Goal: Task Accomplishment & Management: Use online tool/utility

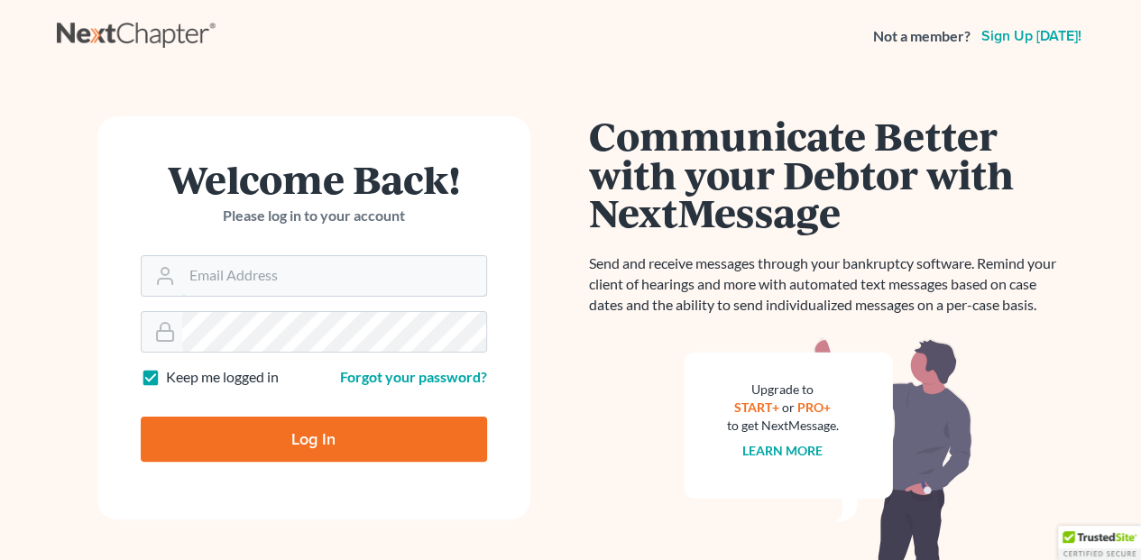
type input "[EMAIL_ADDRESS][DOMAIN_NAME]"
click at [298, 437] on input "Log In" at bounding box center [314, 439] width 346 height 45
type input "Thinking..."
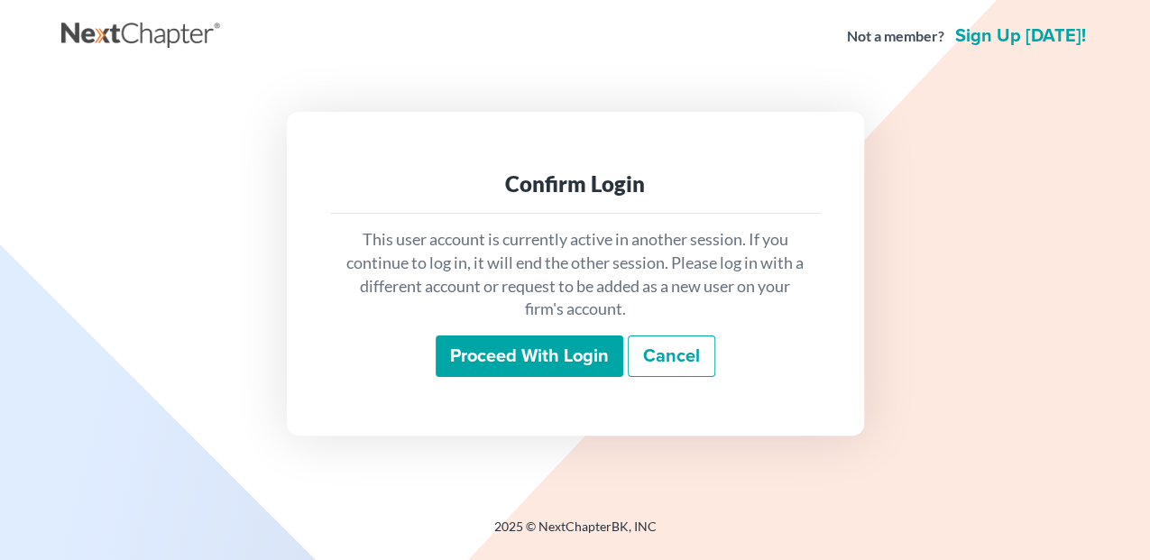
click at [556, 355] on input "Proceed with login" at bounding box center [529, 355] width 188 height 41
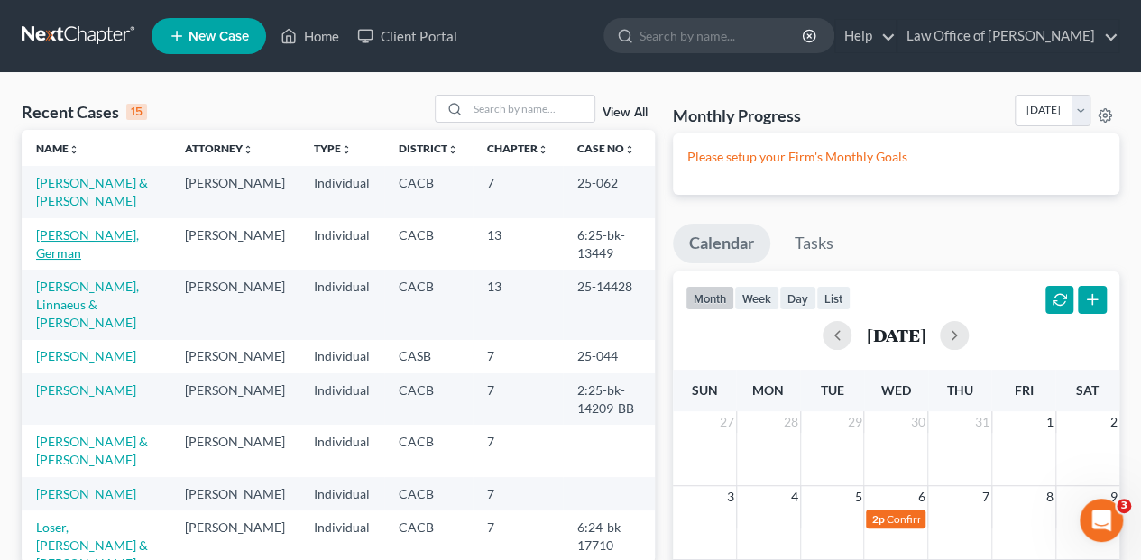
click at [88, 230] on link "[PERSON_NAME], German" at bounding box center [87, 243] width 103 height 33
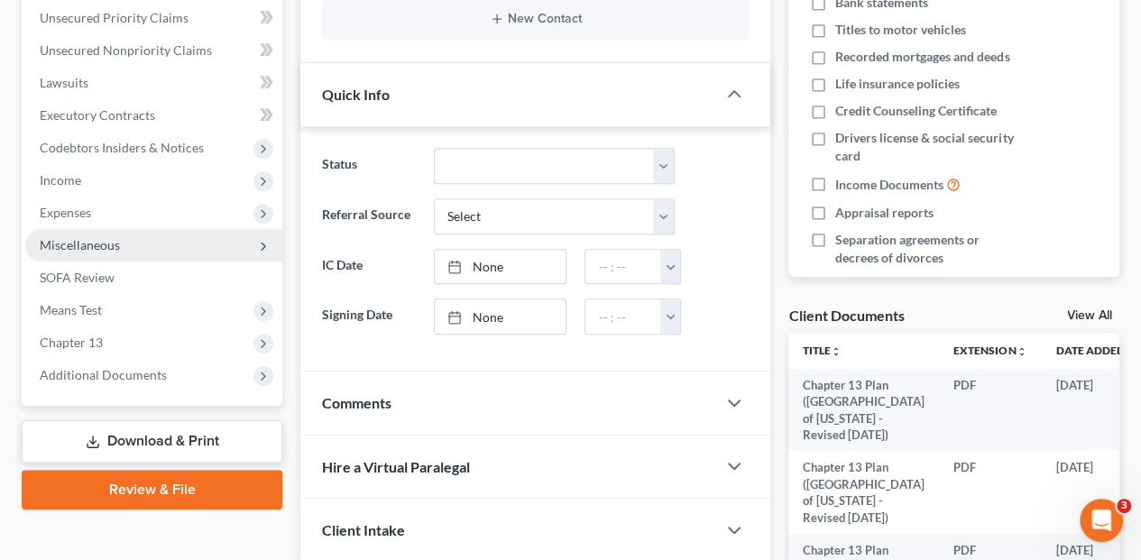
scroll to position [481, 0]
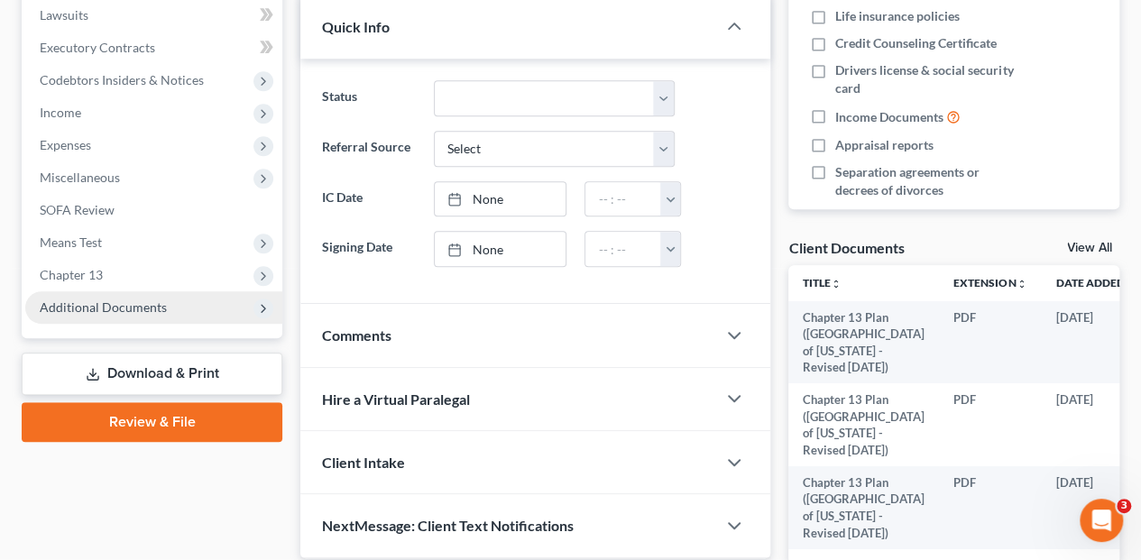
click at [151, 310] on span "Additional Documents" at bounding box center [103, 306] width 127 height 15
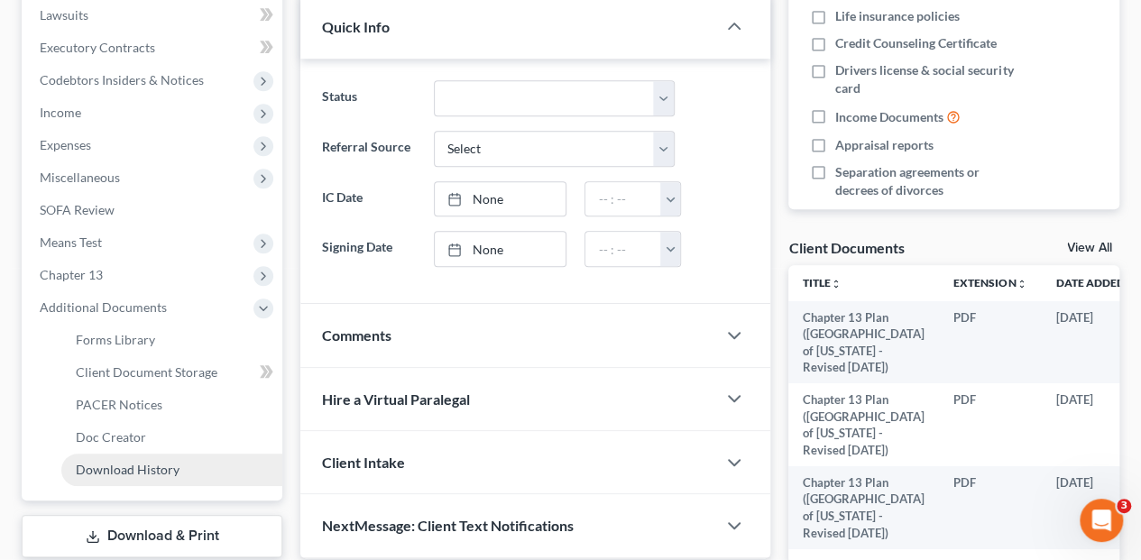
click at [150, 466] on span "Download History" at bounding box center [128, 469] width 104 height 15
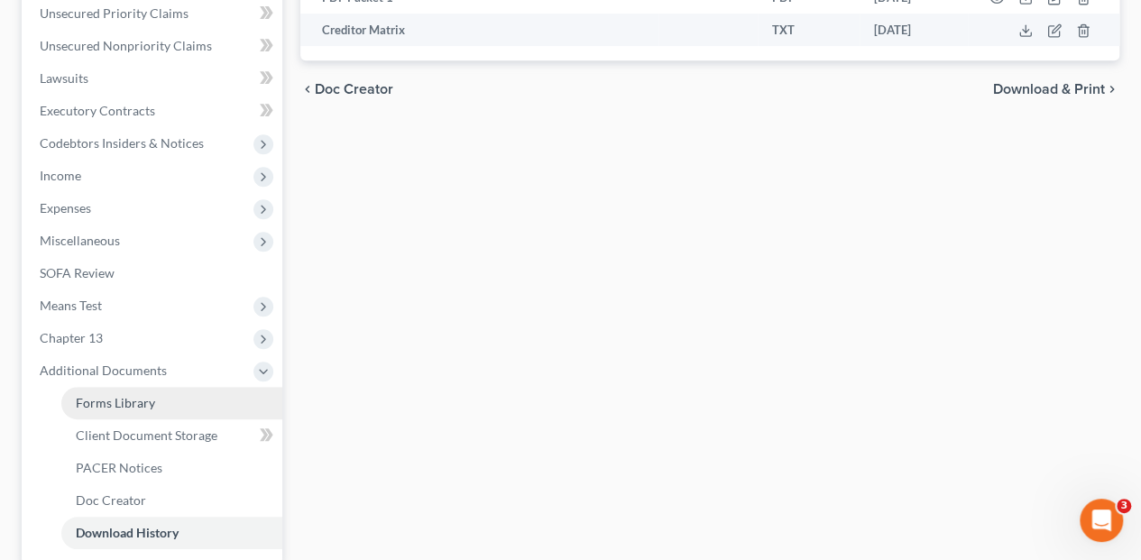
scroll to position [541, 0]
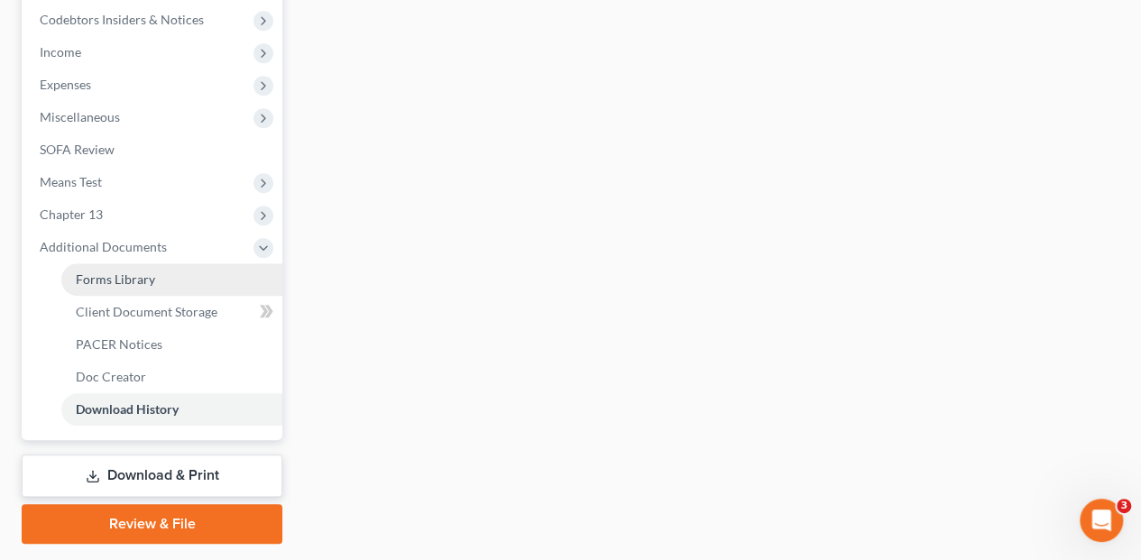
click at [137, 272] on span "Forms Library" at bounding box center [115, 278] width 79 height 15
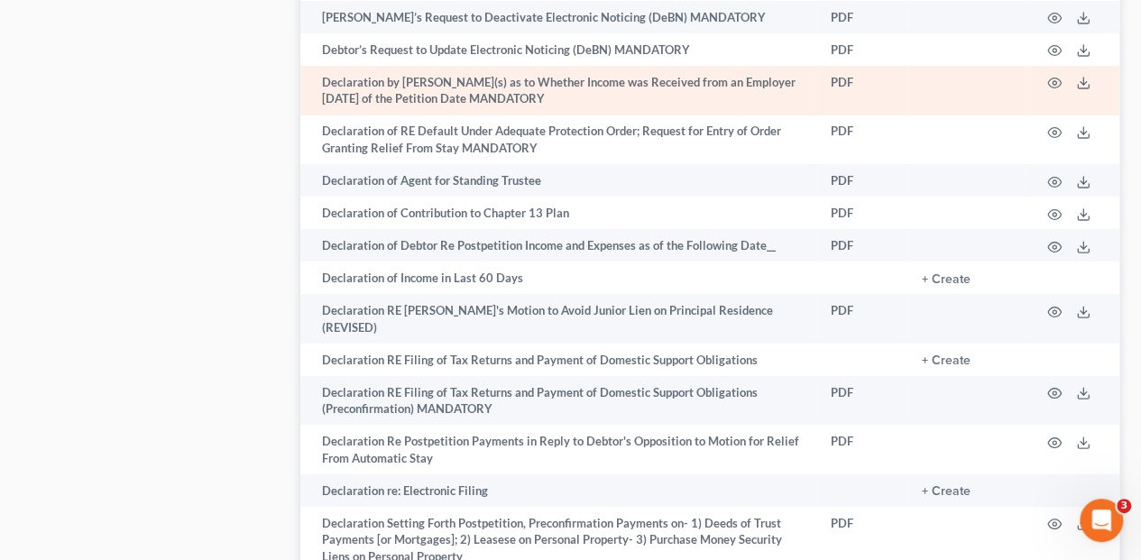
scroll to position [3366, 0]
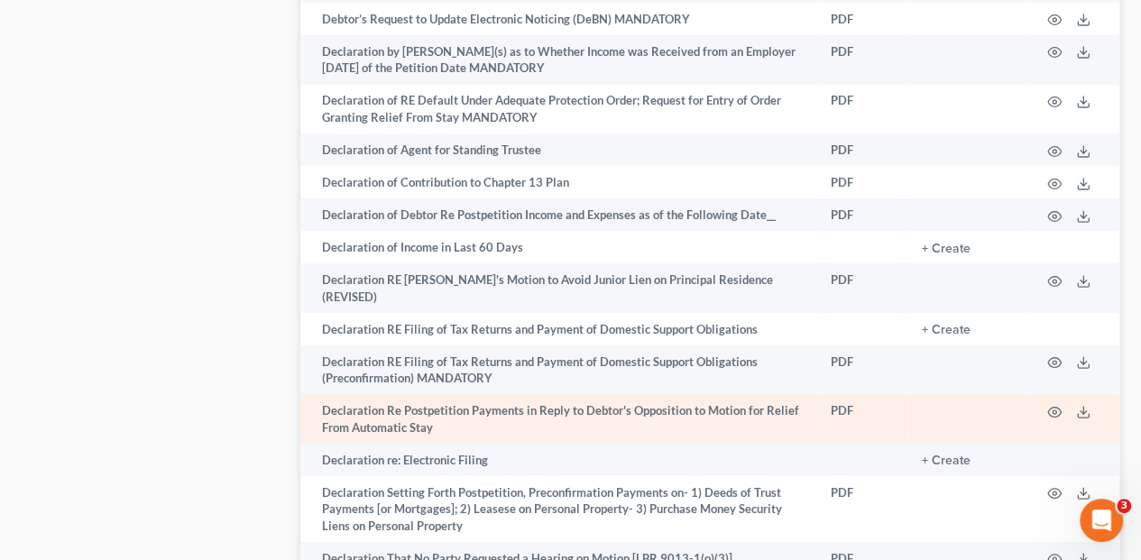
click at [435, 394] on td "Declaration Re Postpetition Payments in Reply to Debtor's Opposition to Motion …" at bounding box center [558, 419] width 516 height 50
click at [1050, 405] on icon "button" at bounding box center [1054, 412] width 14 height 14
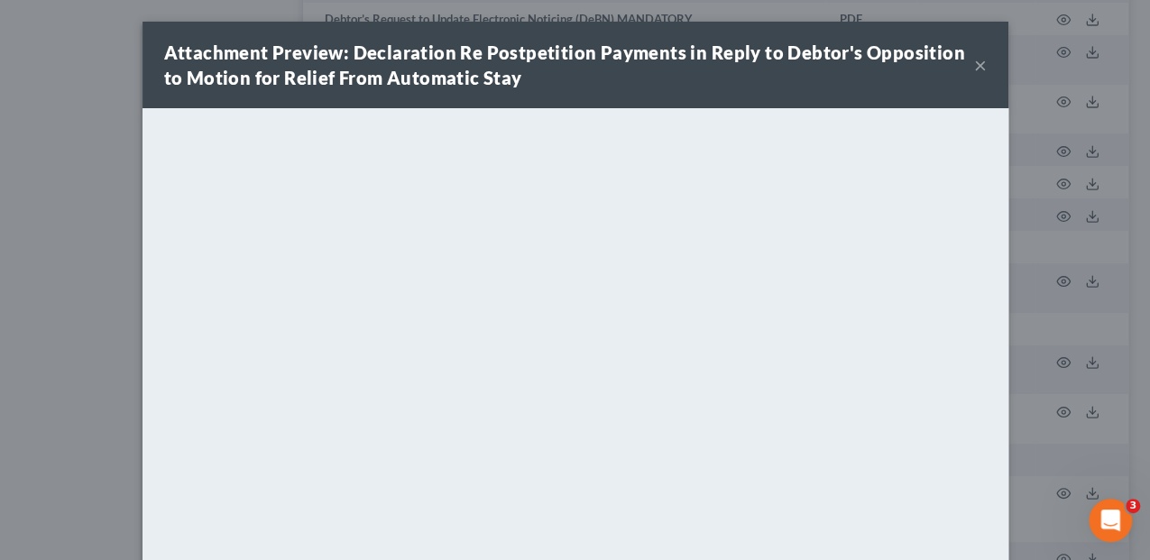
click at [974, 70] on button "×" at bounding box center [980, 65] width 13 height 22
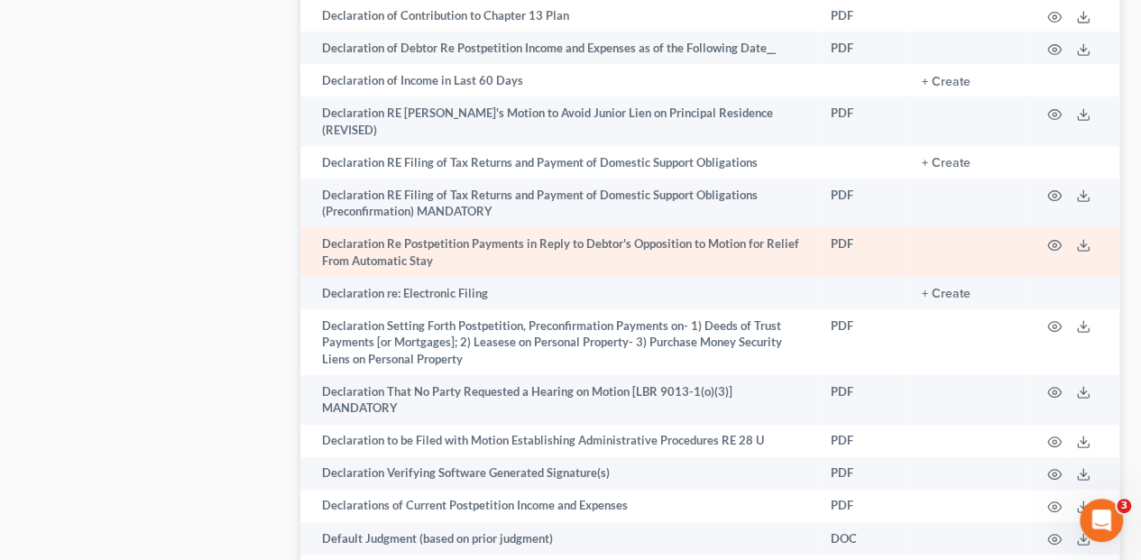
scroll to position [3546, 0]
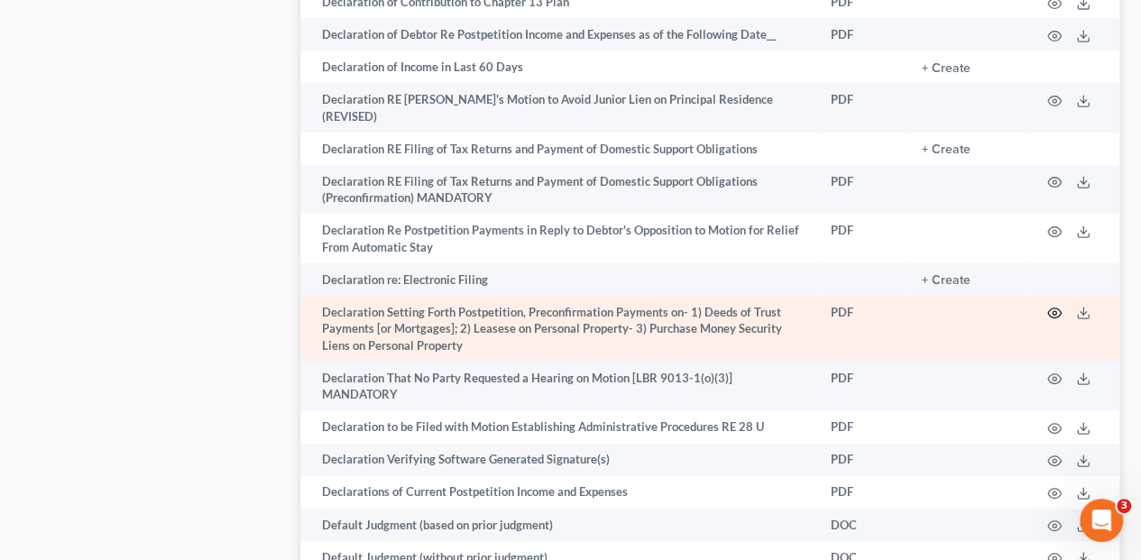
click at [1052, 311] on circle "button" at bounding box center [1054, 313] width 4 height 4
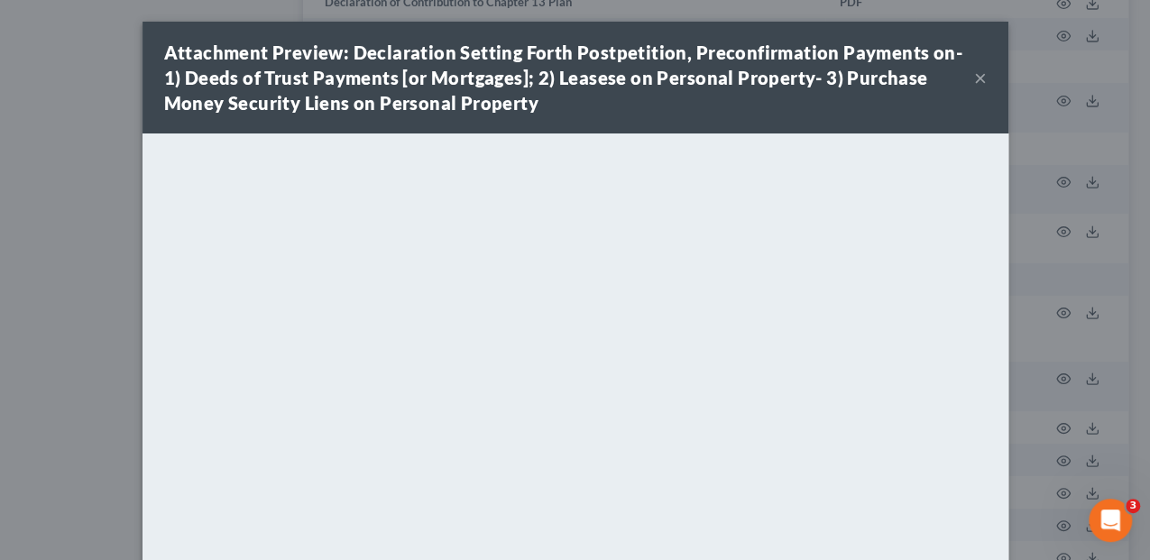
click at [979, 83] on button "×" at bounding box center [980, 78] width 13 height 22
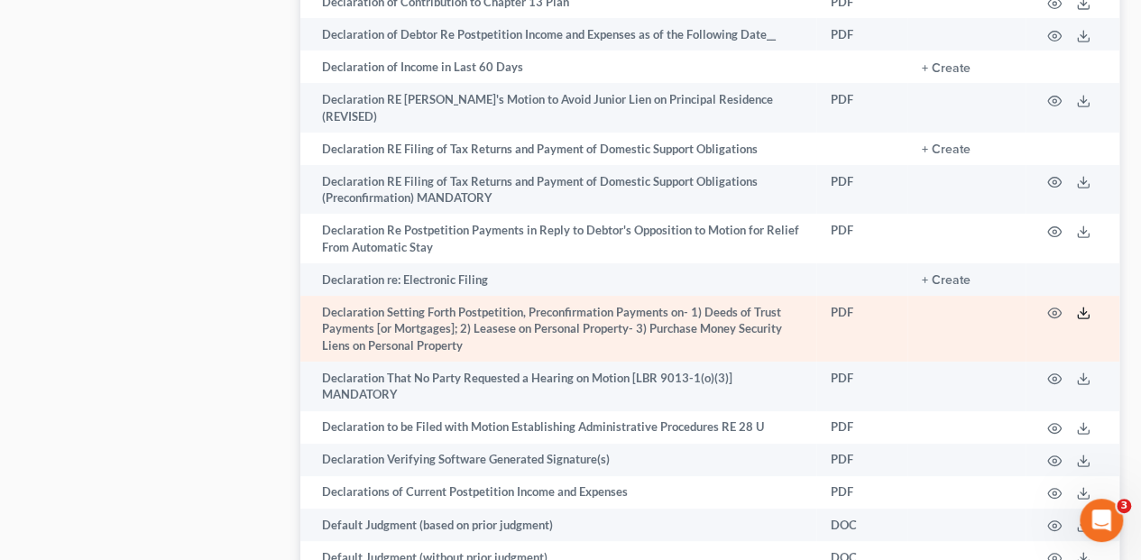
click at [1086, 306] on icon at bounding box center [1083, 313] width 14 height 14
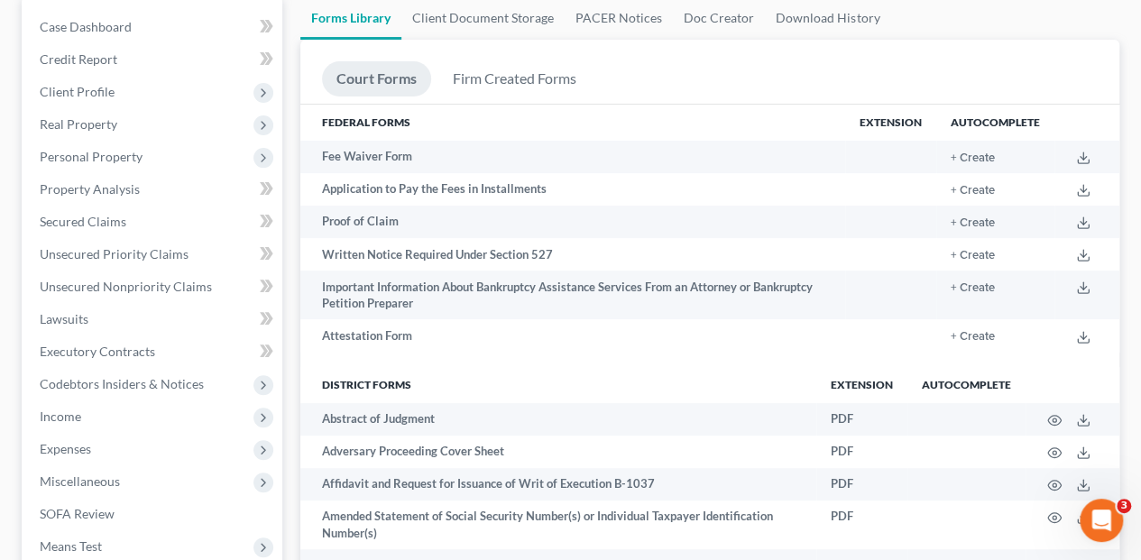
scroll to position [0, 0]
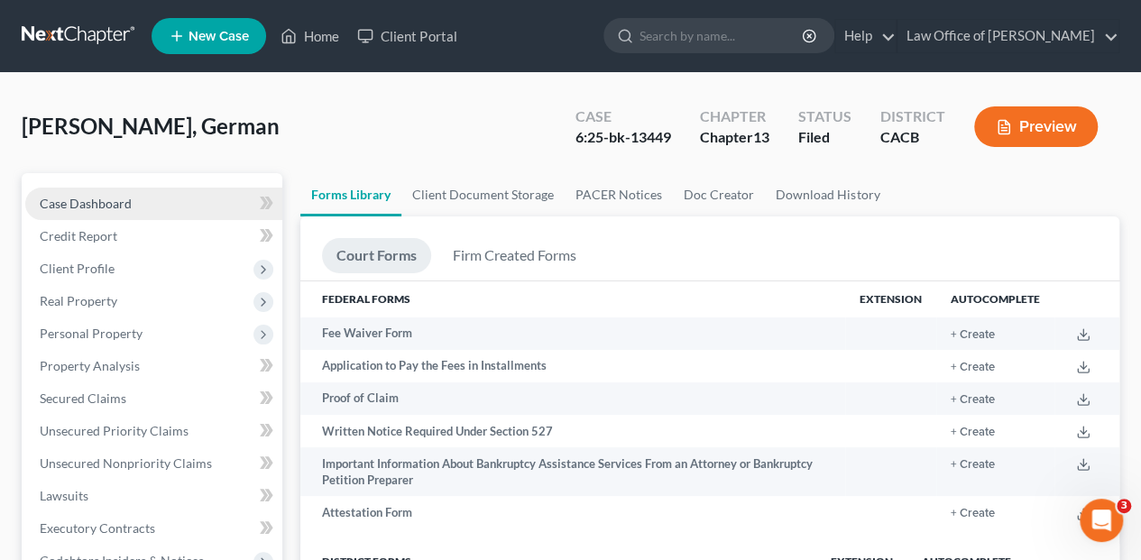
click at [108, 211] on link "Case Dashboard" at bounding box center [153, 204] width 257 height 32
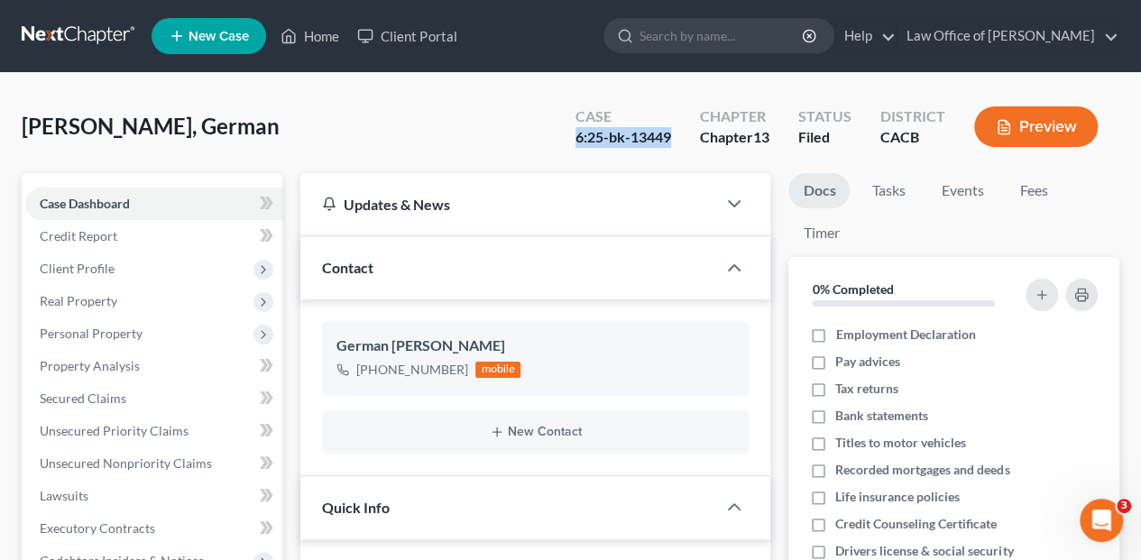
drag, startPoint x: 581, startPoint y: 136, endPoint x: 674, endPoint y: 142, distance: 93.1
click at [674, 142] on div "Case 6:25-bk-13449" at bounding box center [623, 128] width 124 height 53
copy div "6:25-bk-13449"
click at [87, 392] on span "Secured Claims" at bounding box center [83, 397] width 87 height 15
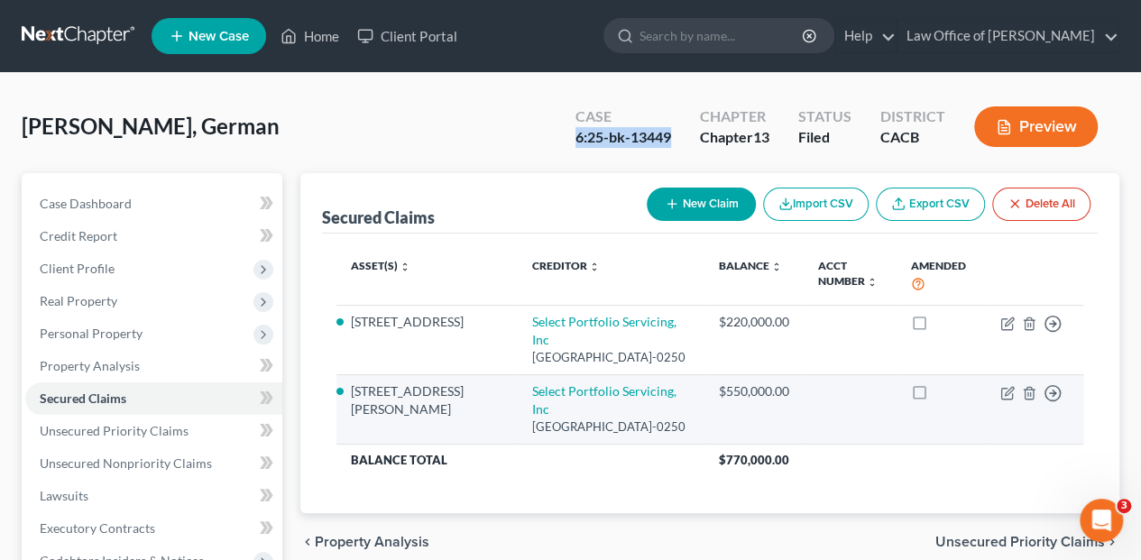
scroll to position [60, 0]
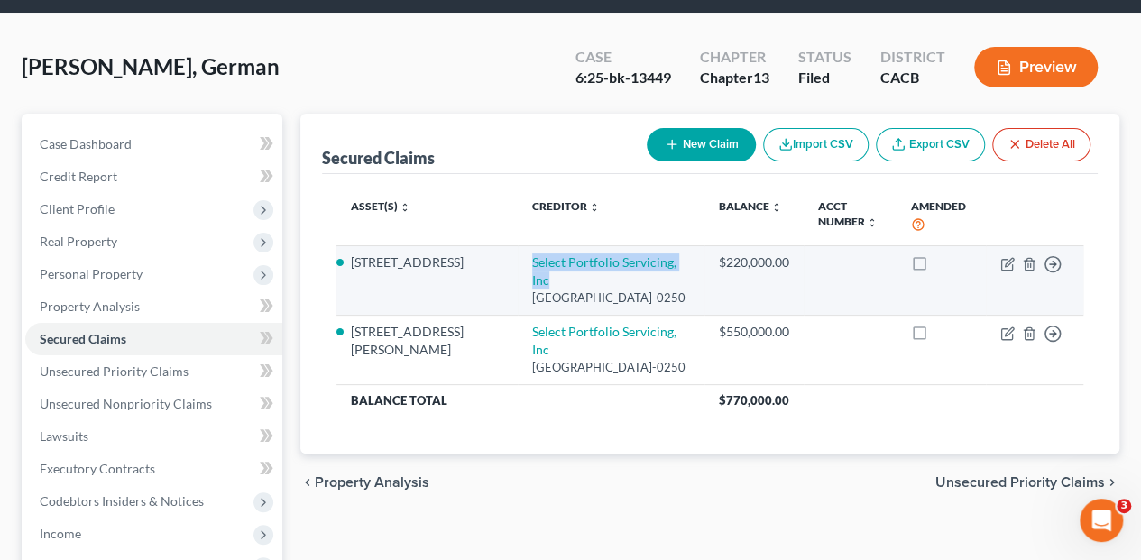
drag, startPoint x: 468, startPoint y: 254, endPoint x: 634, endPoint y: 262, distance: 166.1
click at [634, 262] on td "Select Portfolio Servicing, Inc [GEOGRAPHIC_DATA]-0250" at bounding box center [611, 279] width 187 height 69
copy link "Select Portfolio Servicing, Inc"
drag, startPoint x: 353, startPoint y: 260, endPoint x: 422, endPoint y: 271, distance: 69.5
click at [422, 271] on li "[STREET_ADDRESS]" at bounding box center [427, 262] width 152 height 18
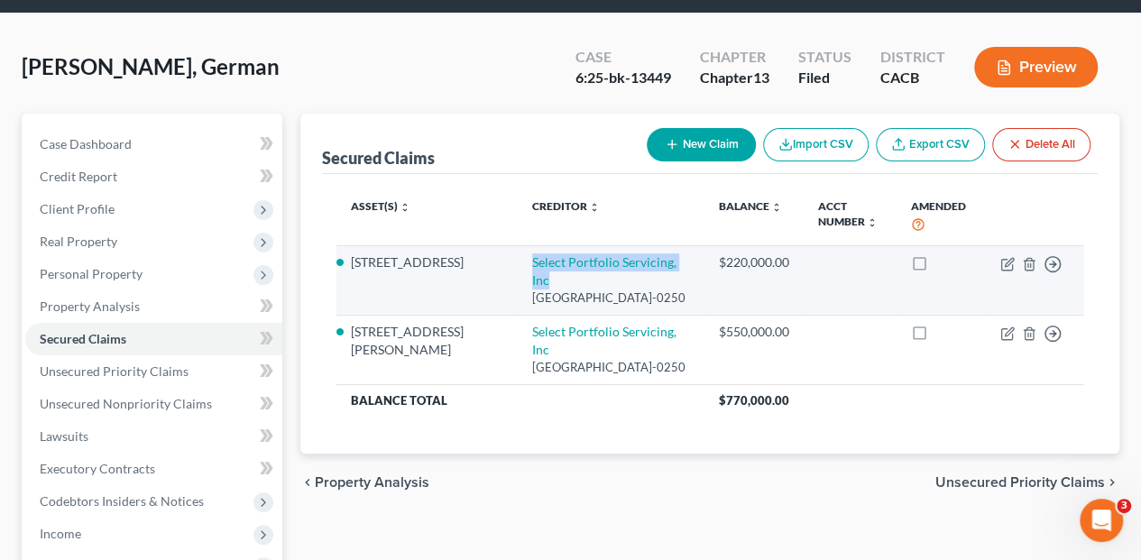
copy li "[STREET_ADDRESS]"
